Goal: Task Accomplishment & Management: Use online tool/utility

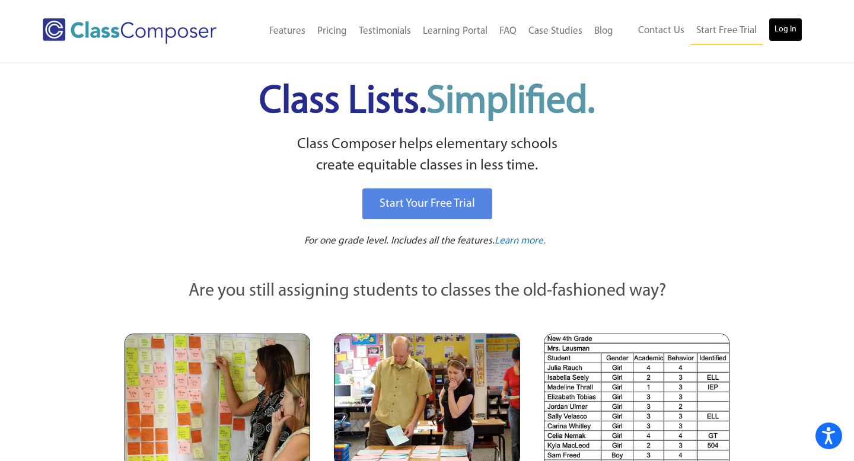
click at [785, 30] on link "Log In" at bounding box center [786, 30] width 34 height 24
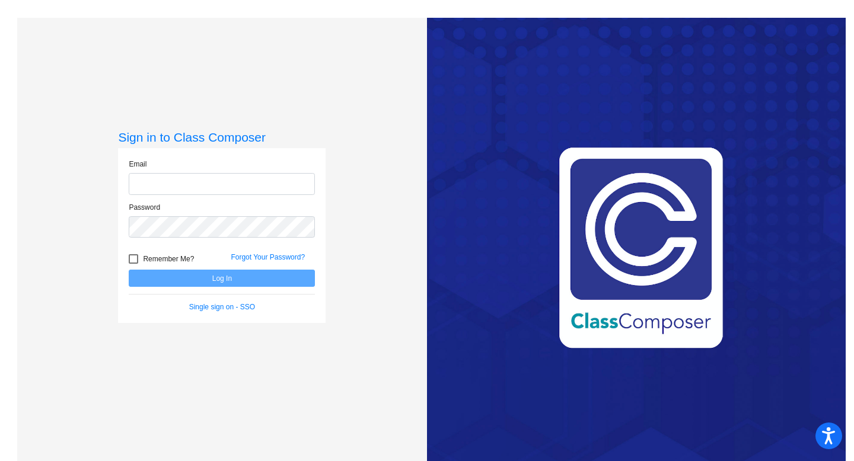
type input "[EMAIL_ADDRESS][DOMAIN_NAME]"
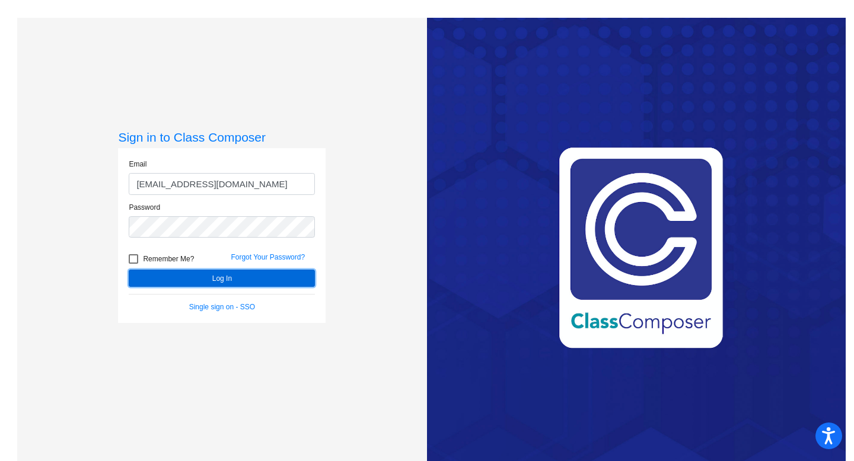
click at [216, 280] on button "Log In" at bounding box center [222, 278] width 186 height 17
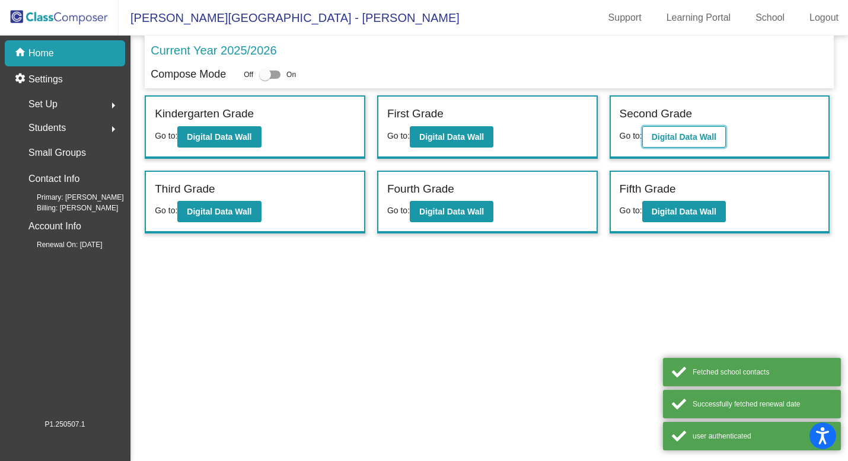
click at [699, 138] on b "Digital Data Wall" at bounding box center [684, 136] width 65 height 9
